Goal: Transaction & Acquisition: Obtain resource

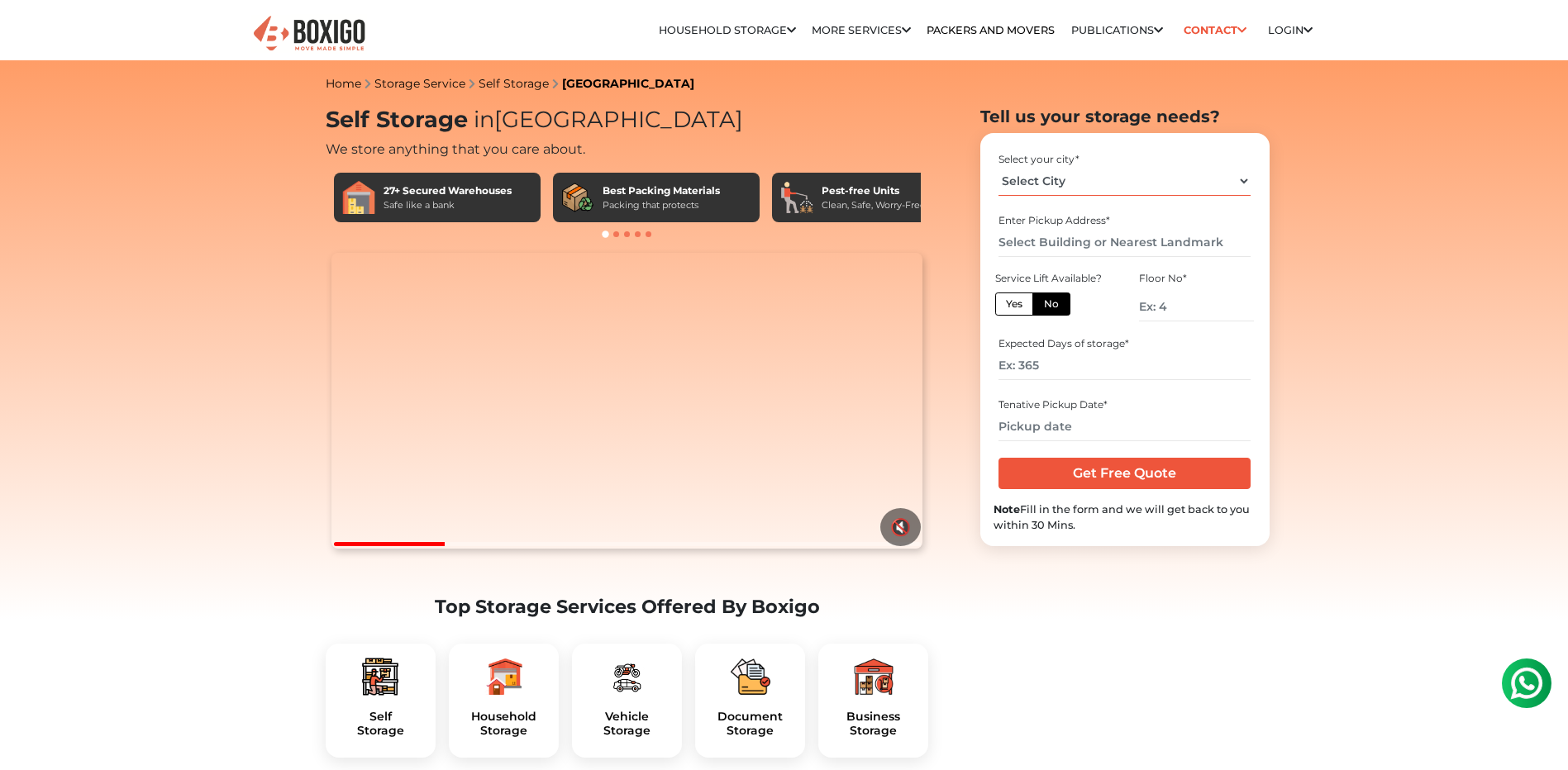
click at [1147, 177] on select "Select City Bangalore Bengaluru Bhopal Bhubaneswar Chennai Coimbatore Cuttack D…" at bounding box center [1125, 181] width 252 height 29
select select "[GEOGRAPHIC_DATA]"
click at [999, 167] on select "Select City Bangalore Bengaluru Bhopal Bhubaneswar Chennai Coimbatore Cuttack D…" at bounding box center [1125, 181] width 252 height 29
click at [1160, 232] on input "text" at bounding box center [1125, 242] width 252 height 29
click at [1262, 327] on div "Floor No *" at bounding box center [1197, 300] width 144 height 63
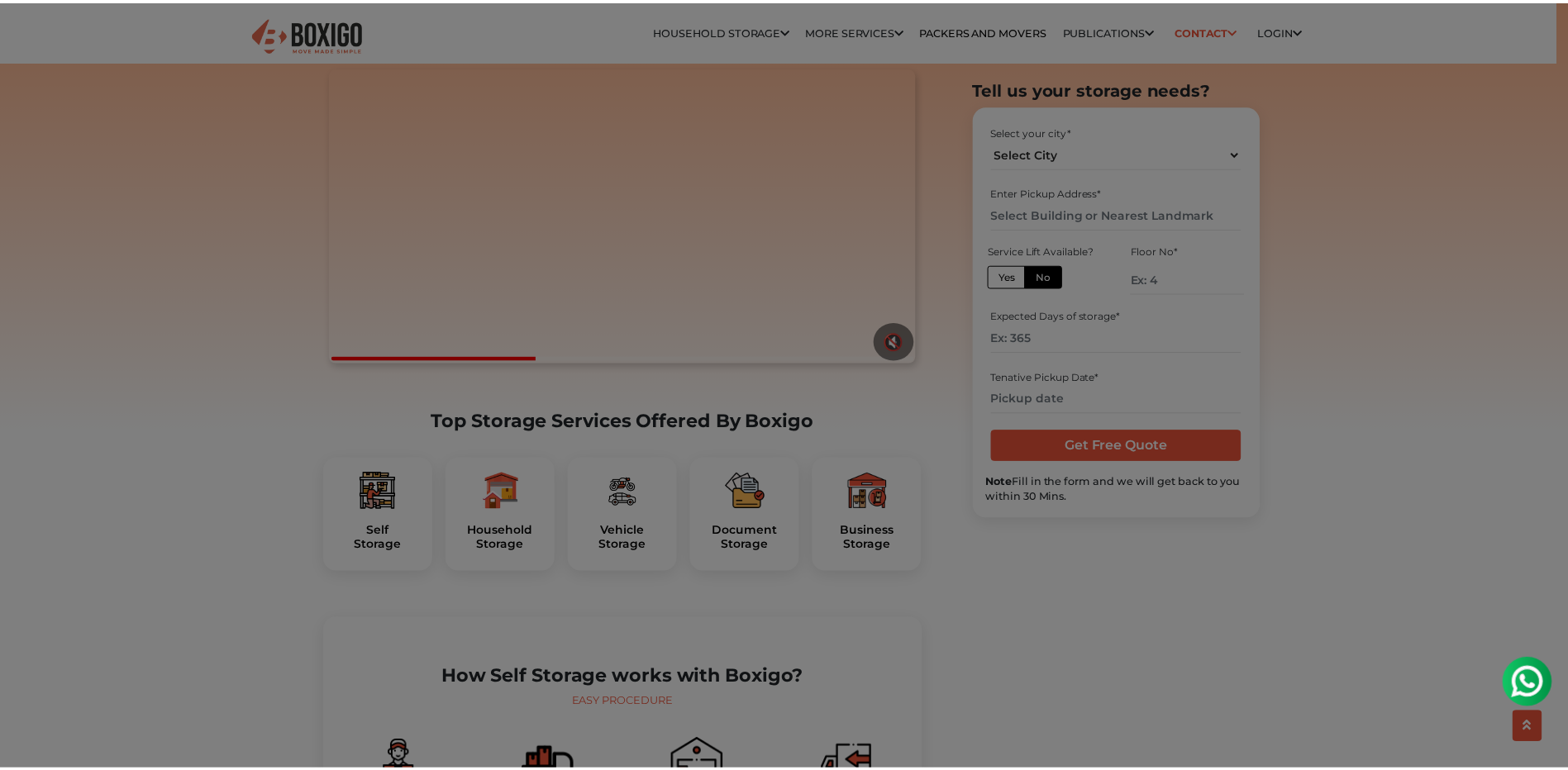
scroll to position [331, 0]
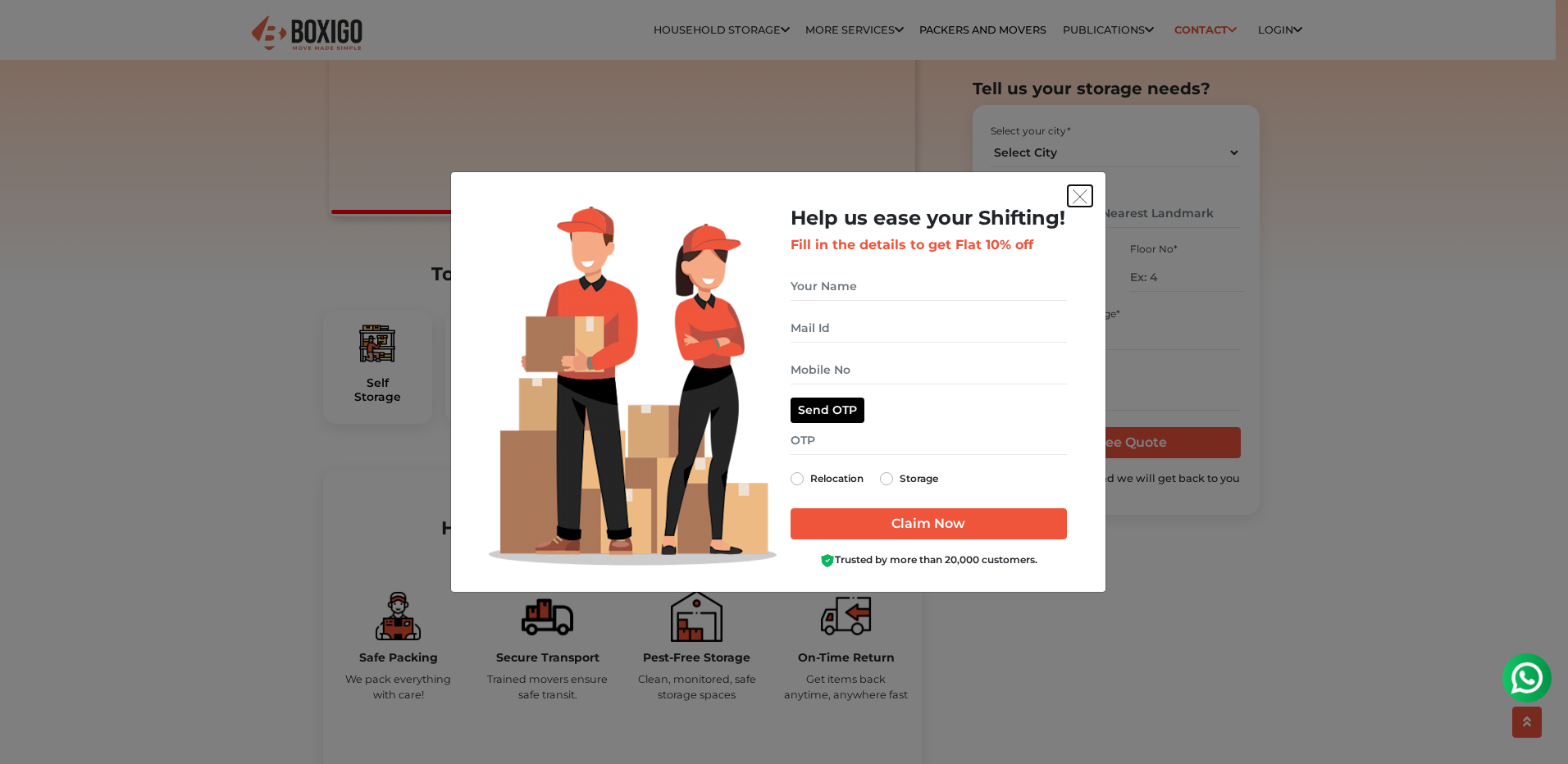
click at [1079, 194] on img "get free quote dialog" at bounding box center [1079, 197] width 15 height 15
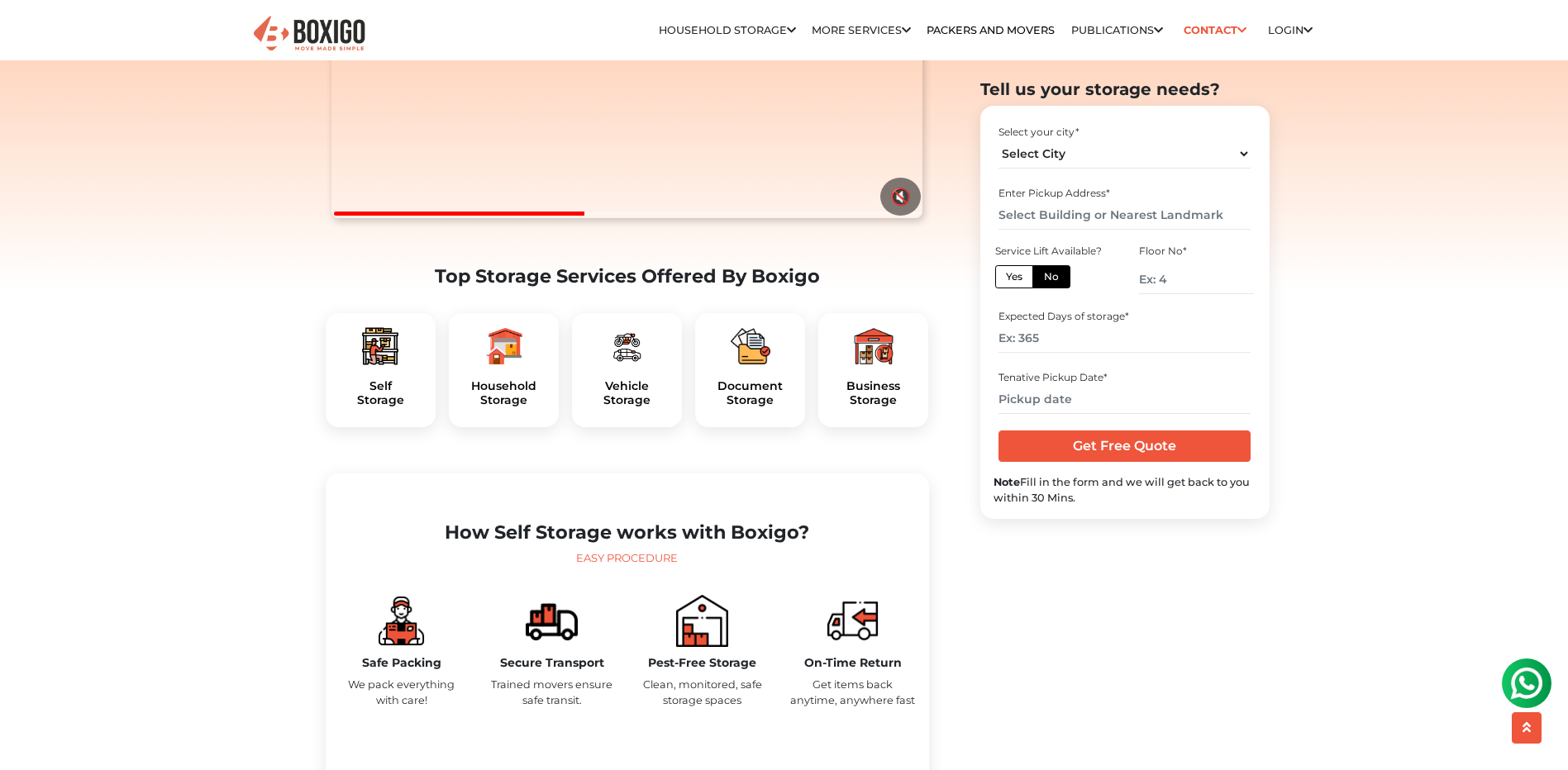
click at [385, 414] on div "Self Storage" at bounding box center [381, 370] width 110 height 114
click at [378, 407] on h5 "Self Storage" at bounding box center [380, 393] width 84 height 28
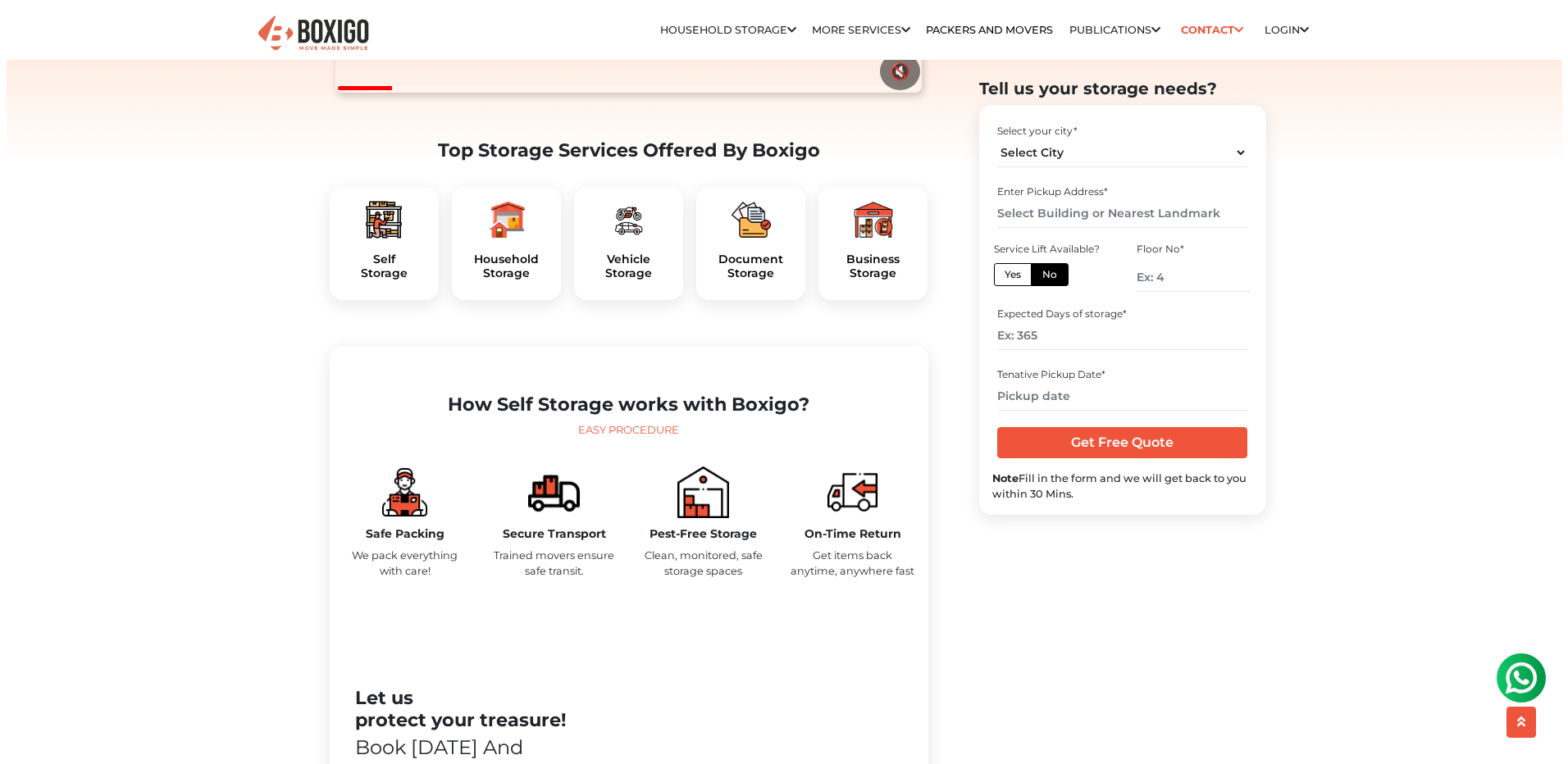
scroll to position [656, 0]
